Goal: Navigation & Orientation: Find specific page/section

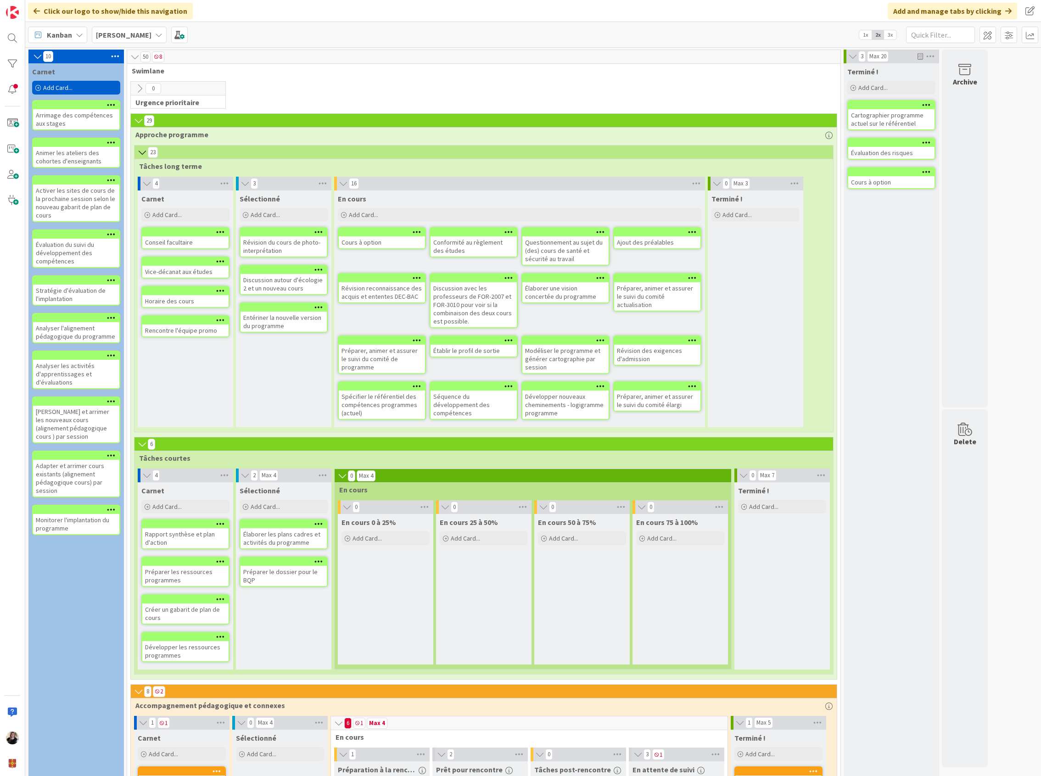
click at [578, 84] on div "0 Urgence prioritaire" at bounding box center [483, 97] width 709 height 32
drag, startPoint x: 306, startPoint y: 86, endPoint x: 324, endPoint y: 5, distance: 83.7
click at [306, 86] on div "0 Urgence prioritaire" at bounding box center [483, 97] width 709 height 32
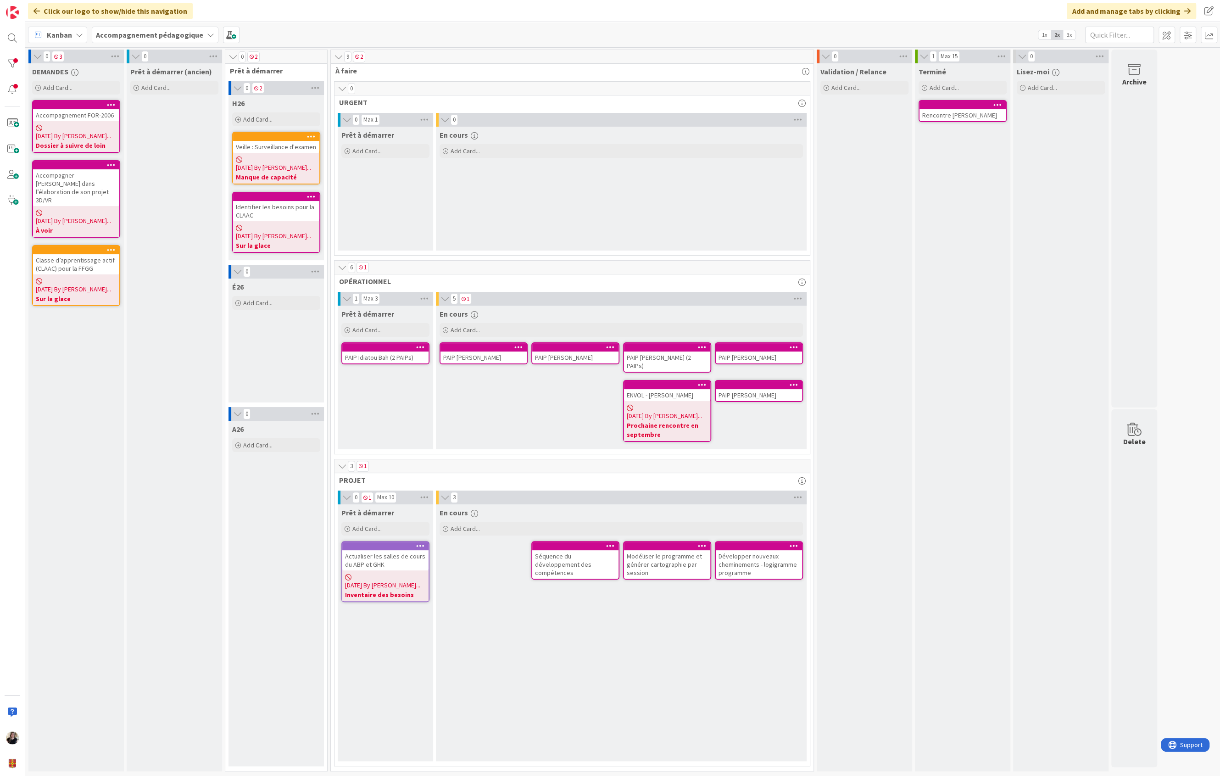
click at [1040, 212] on div "0 3 DEMANDES Add Card... Accompagnement FOR-2006 07/14/2025 By Marilou... Dossi…" at bounding box center [622, 413] width 1191 height 726
